Goal: Transaction & Acquisition: Purchase product/service

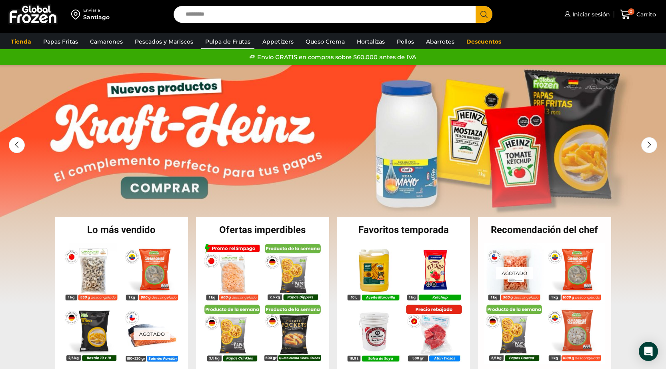
click at [213, 38] on link "Pulpa de Frutas" at bounding box center [227, 41] width 53 height 15
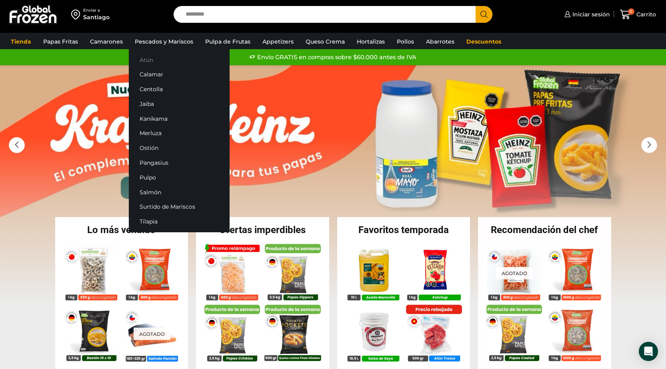
click at [156, 61] on link "Atún" at bounding box center [179, 59] width 101 height 15
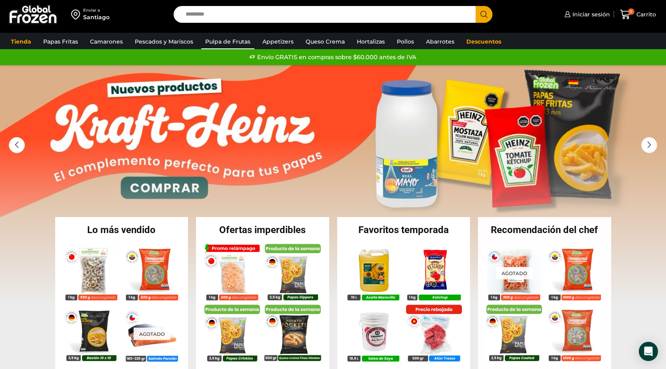
click at [227, 38] on link "Pulpa de Frutas" at bounding box center [227, 41] width 53 height 15
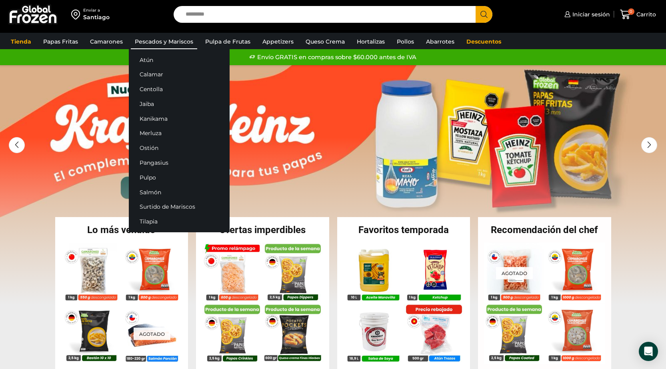
click at [168, 43] on link "Pescados y Mariscos" at bounding box center [164, 41] width 66 height 15
click at [153, 118] on link "Kanikama" at bounding box center [179, 118] width 101 height 15
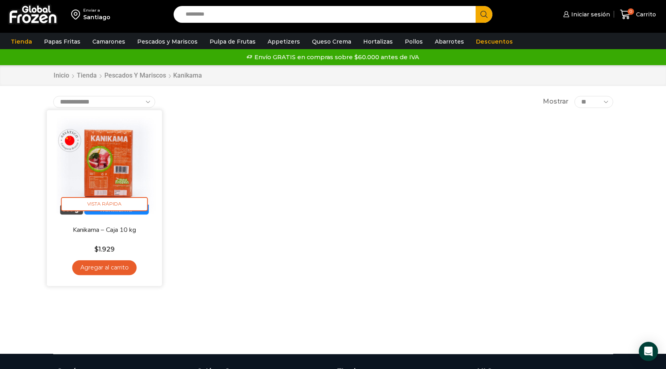
click at [111, 270] on link "Agregar al carrito" at bounding box center [104, 267] width 64 height 15
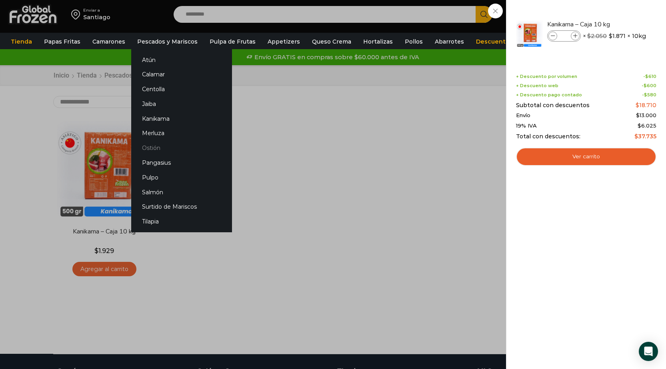
click at [154, 147] on link "Ostión" at bounding box center [181, 148] width 101 height 15
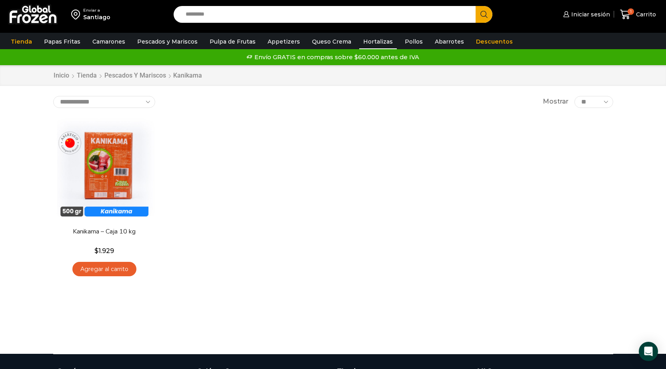
click at [362, 42] on link "Hortalizas" at bounding box center [378, 41] width 38 height 15
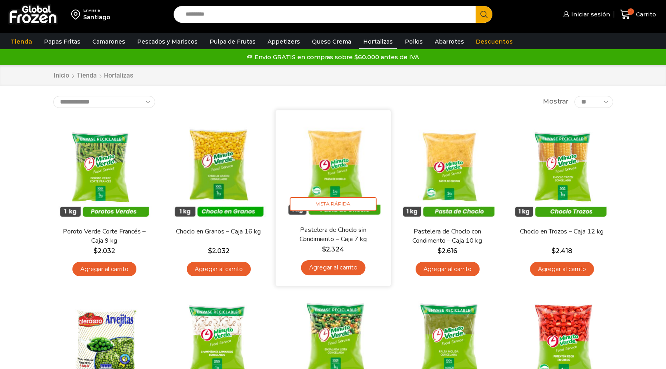
click at [333, 267] on link "Agregar al carrito" at bounding box center [333, 267] width 64 height 15
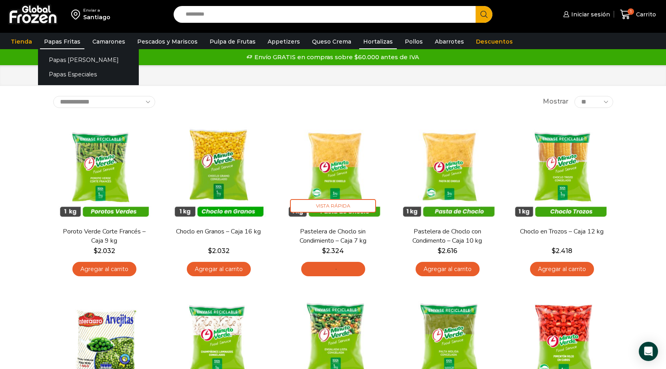
click at [56, 40] on link "Papas Fritas" at bounding box center [62, 41] width 44 height 15
click at [65, 58] on link "Papas [PERSON_NAME]" at bounding box center [88, 59] width 101 height 15
